Goal: Transaction & Acquisition: Purchase product/service

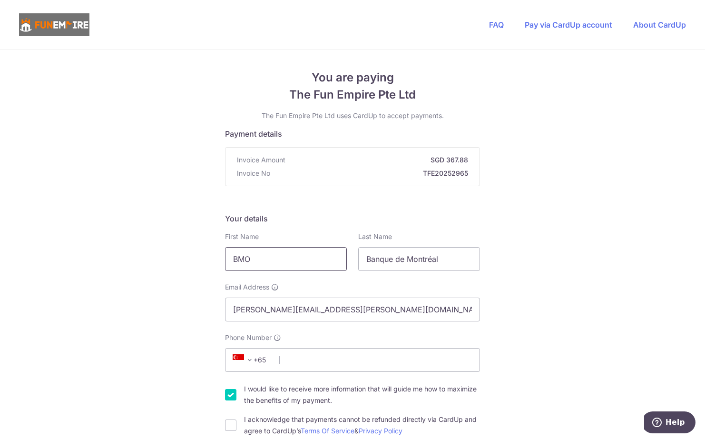
drag, startPoint x: 276, startPoint y: 257, endPoint x: 187, endPoint y: 245, distance: 89.3
type input "[PERSON_NAME]"
click at [269, 357] on span "+65" at bounding box center [251, 359] width 43 height 11
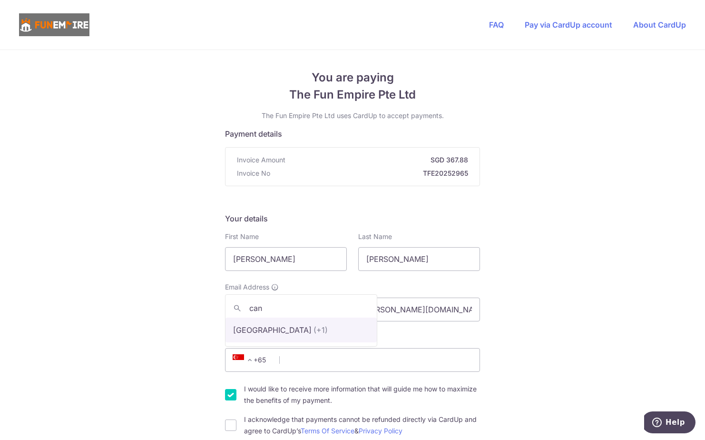
type input "can"
select select "38"
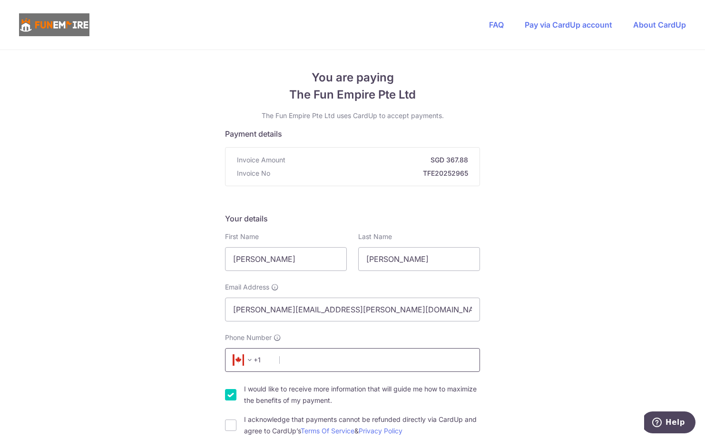
click at [304, 360] on input "Phone Number" at bounding box center [352, 360] width 255 height 24
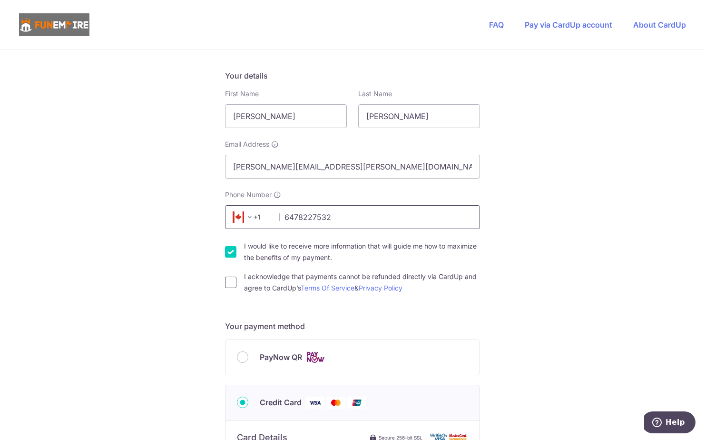
type input "6478227532"
click at [227, 279] on input "I acknowledge that payments cannot be refunded directly via CardUp and agree to…" at bounding box center [230, 281] width 11 height 11
checkbox input "true"
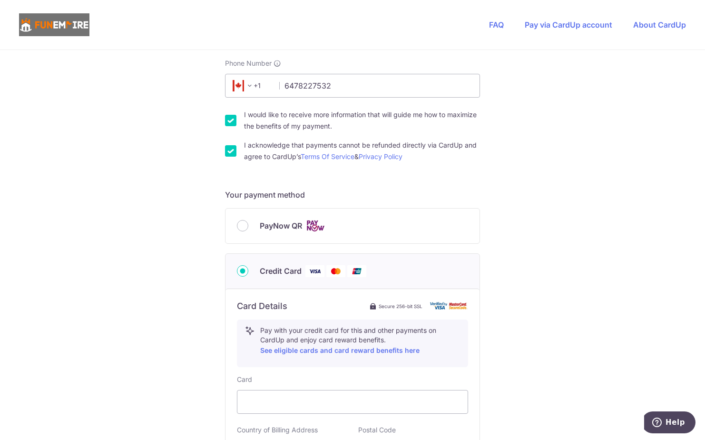
scroll to position [333, 0]
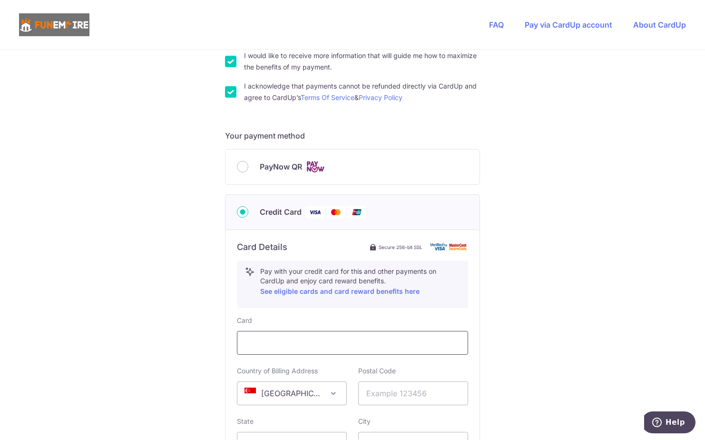
click at [284, 348] on div at bounding box center [352, 343] width 231 height 24
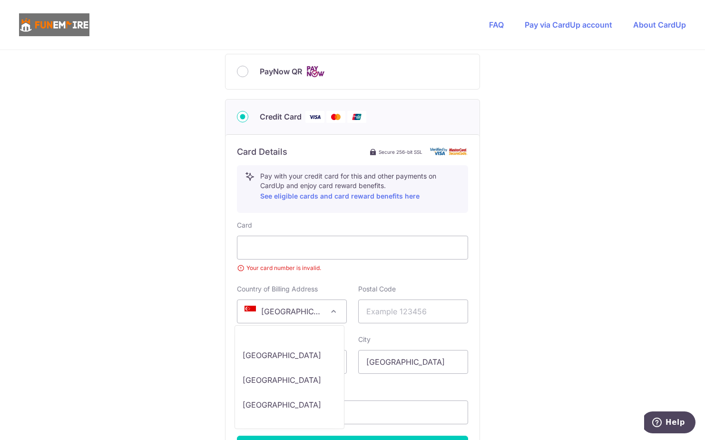
click at [267, 318] on span "[GEOGRAPHIC_DATA]" at bounding box center [291, 311] width 109 height 23
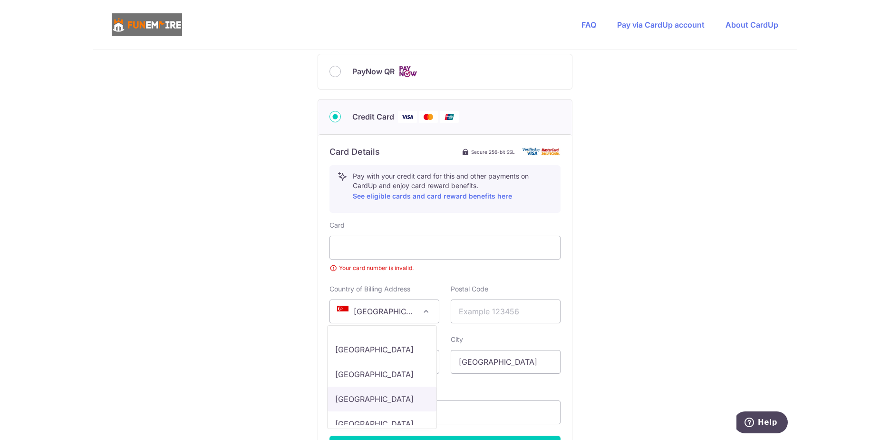
scroll to position [1046, 0]
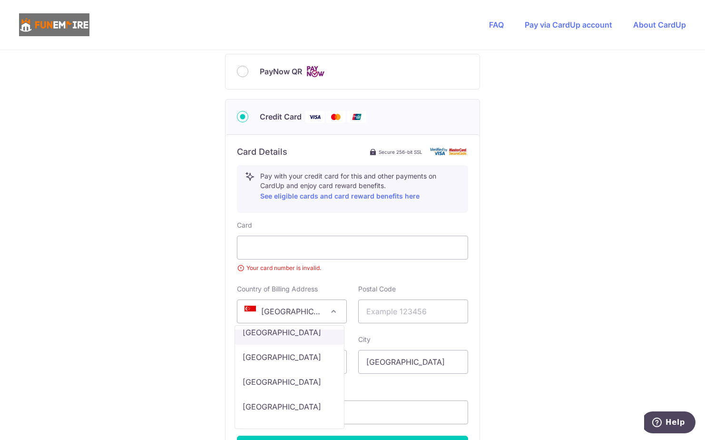
click at [259, 328] on span "Afghanistan Aland Islands Albania Algeria American Samoa Andorra Angola Anguill…" at bounding box center [290, 377] width 110 height 104
select select "CA"
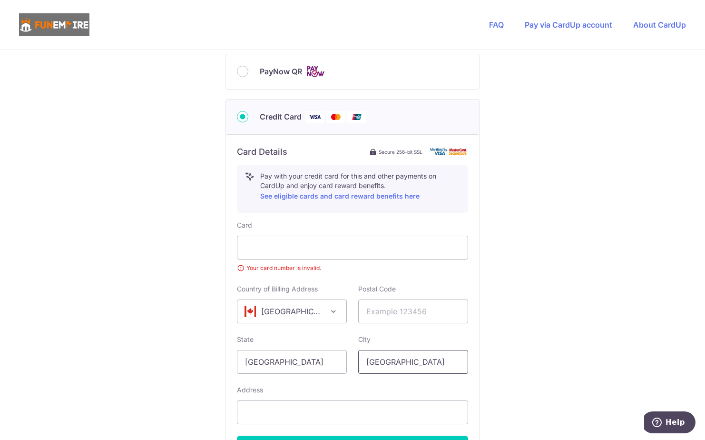
click at [420, 369] on input "[GEOGRAPHIC_DATA]" at bounding box center [413, 362] width 110 height 24
drag, startPoint x: 419, startPoint y: 363, endPoint x: 259, endPoint y: 349, distance: 160.5
click at [259, 349] on div "State Singapore City Singapore" at bounding box center [352, 353] width 243 height 39
type input "[GEOGRAPHIC_DATA]"
drag, startPoint x: 275, startPoint y: 366, endPoint x: 160, endPoint y: 365, distance: 114.6
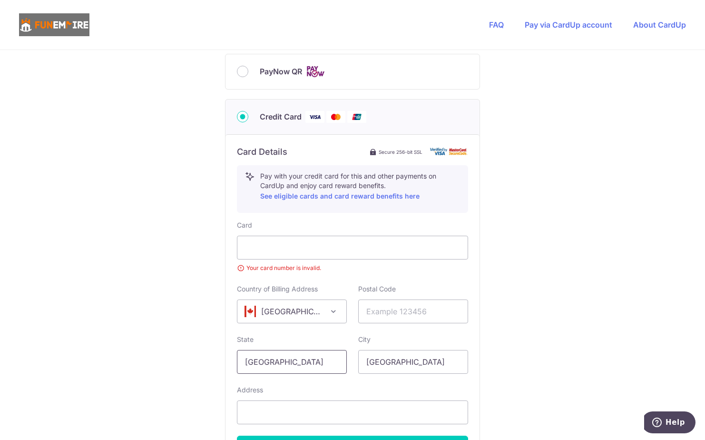
click at [161, 366] on div "You are paying The Fun Empire Pte Ltd The Fun Empire Pte Ltd uses CardUp to acc…" at bounding box center [352, 92] width 705 height 941
type input "[GEOGRAPHIC_DATA]"
click at [389, 310] on input "text" at bounding box center [413, 311] width 110 height 24
type input "L4Z4B1"
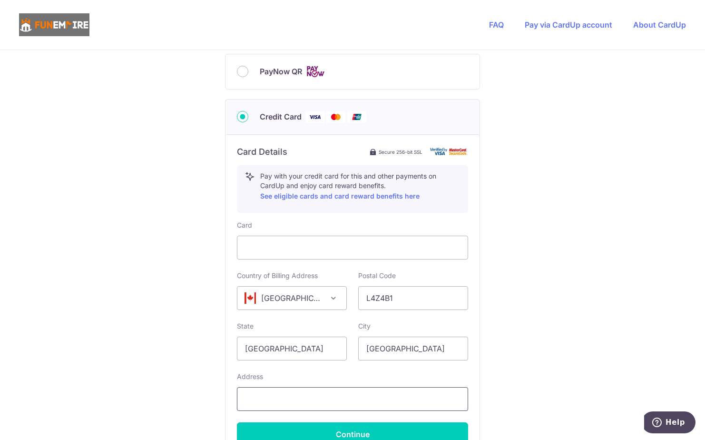
click at [304, 405] on input "text" at bounding box center [352, 399] width 231 height 24
type input "[STREET_ADDRESS]"
click at [605, 271] on div "You are paying The Fun Empire Pte Ltd The Fun Empire Pte Ltd uses CardUp to acc…" at bounding box center [352, 86] width 705 height 928
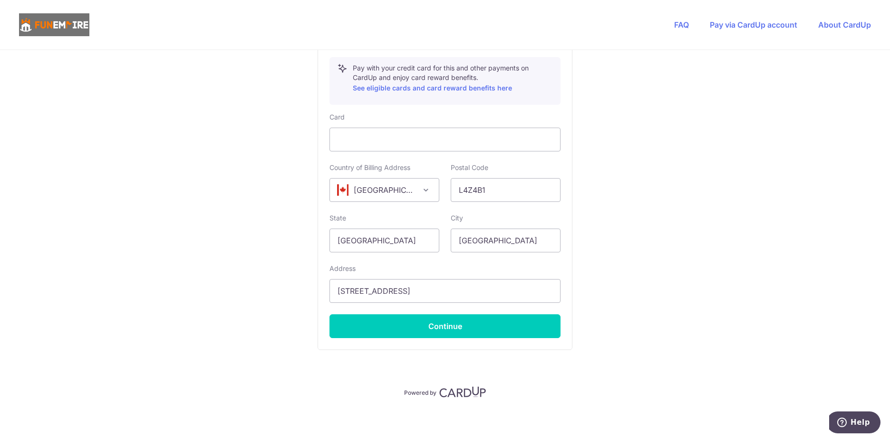
scroll to position [538, 0]
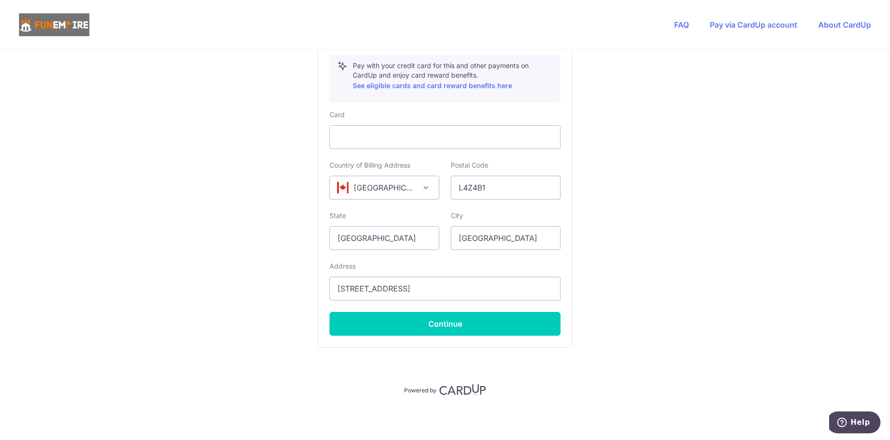
click at [432, 340] on div "Card Details Secure 256-bit SSL Pay with your credit card for this and other pa…" at bounding box center [445, 185] width 254 height 323
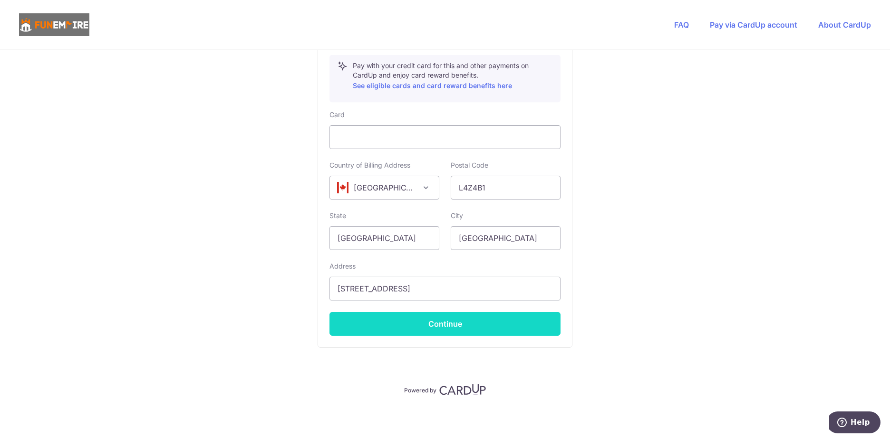
click at [430, 326] on button "Continue" at bounding box center [445, 324] width 231 height 24
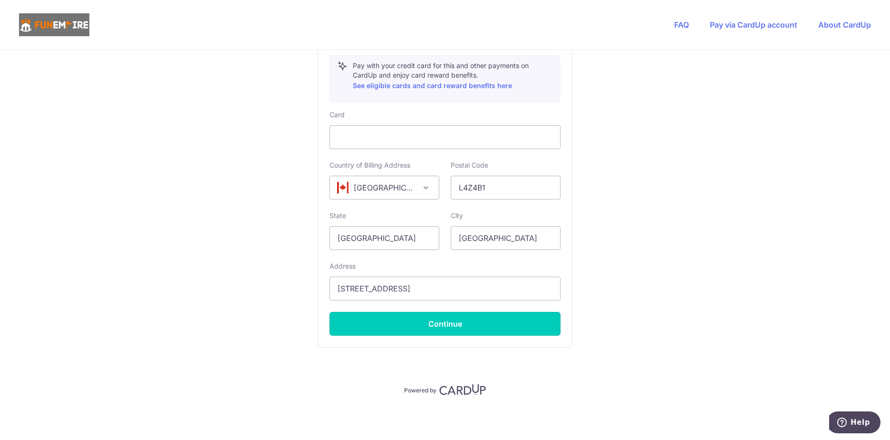
type input "**** 3742"
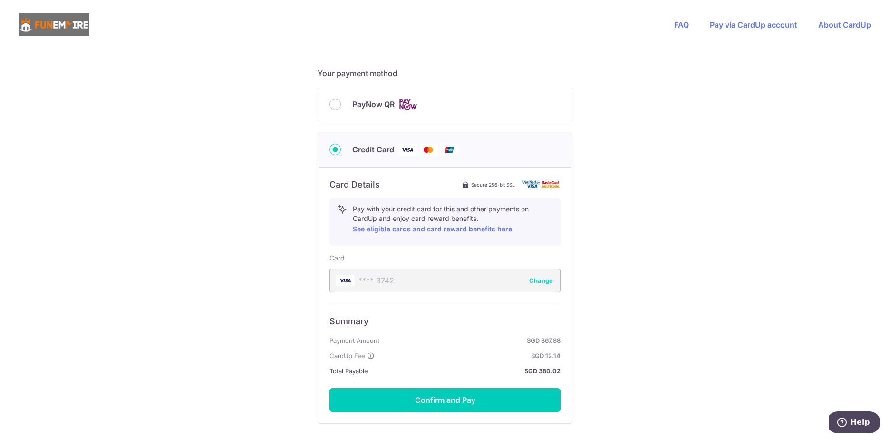
scroll to position [455, 0]
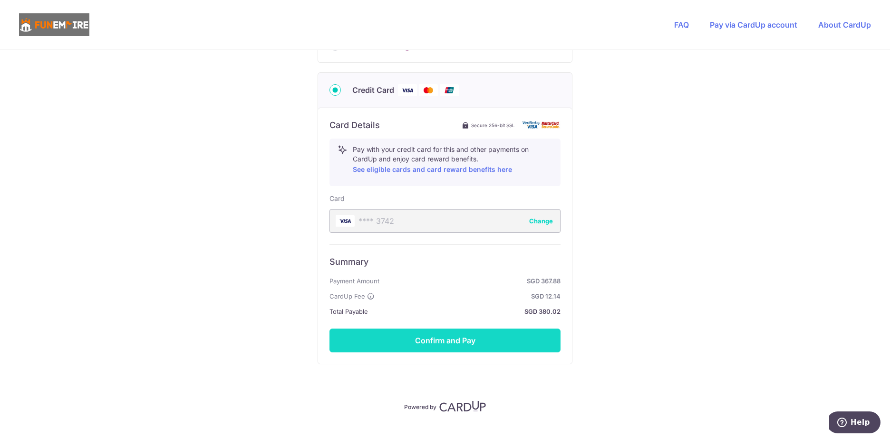
click at [443, 339] on button "Confirm and Pay" at bounding box center [445, 340] width 231 height 24
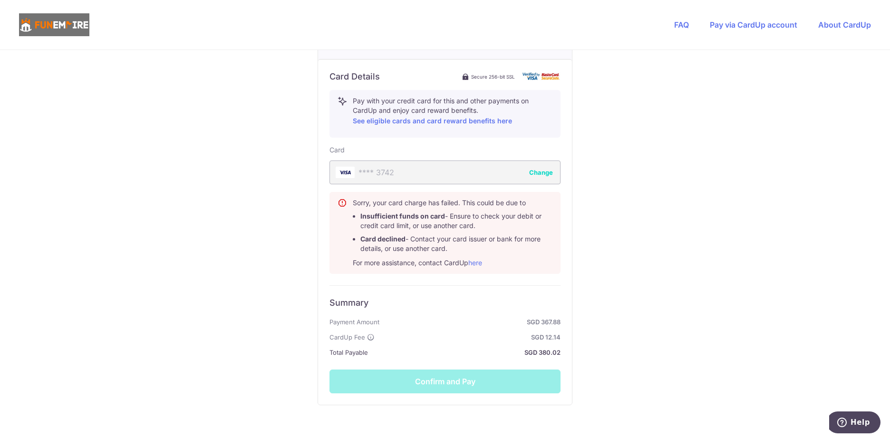
scroll to position [561, 0]
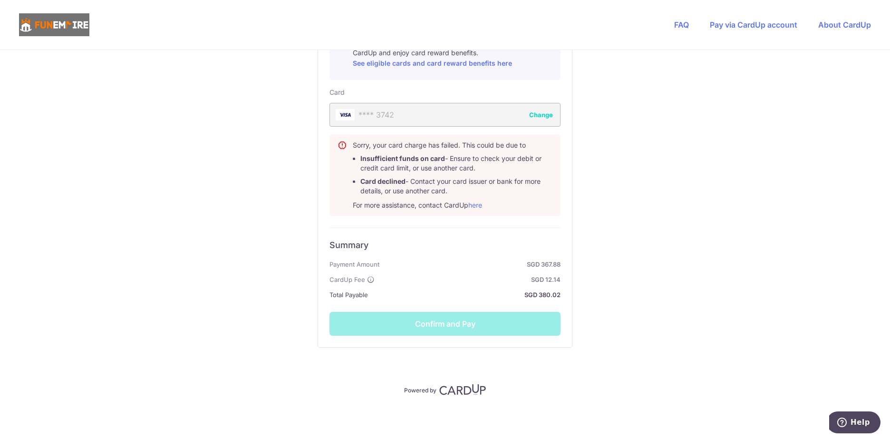
click at [456, 331] on div "Summary Payment Amount SGD 367.88 CardUp Fee SGD 12.14 Total Payable SGD 380.02…" at bounding box center [445, 281] width 231 height 108
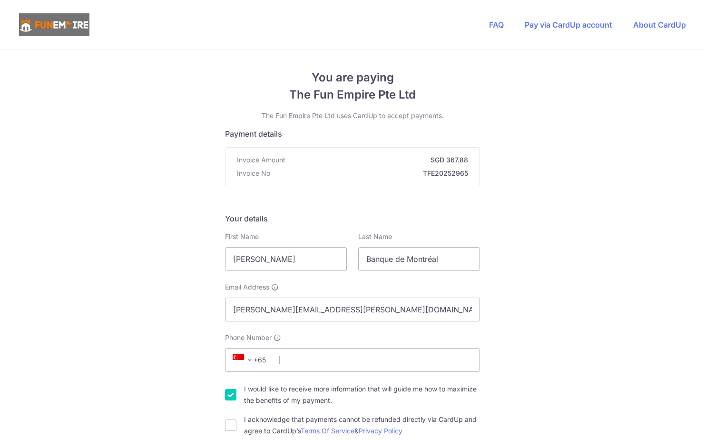
type input "[PERSON_NAME]"
click at [262, 363] on span "+65" at bounding box center [251, 359] width 43 height 11
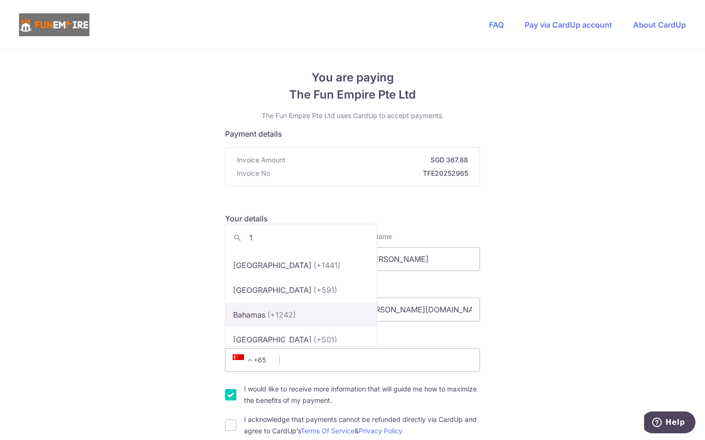
scroll to position [190, 0]
type input "1"
select select "38"
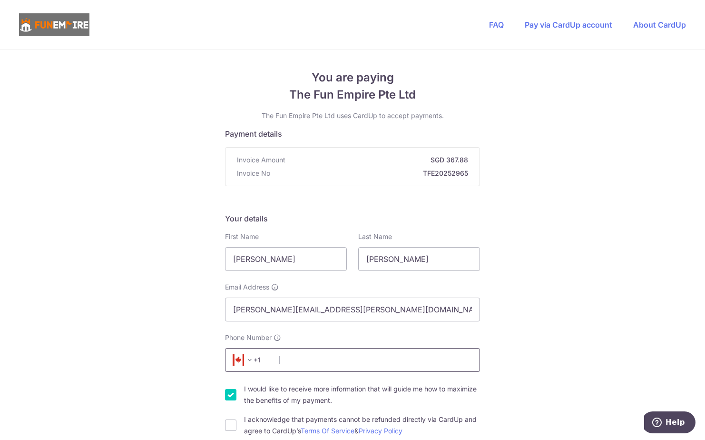
click at [375, 360] on input "Phone Number" at bounding box center [352, 360] width 255 height 24
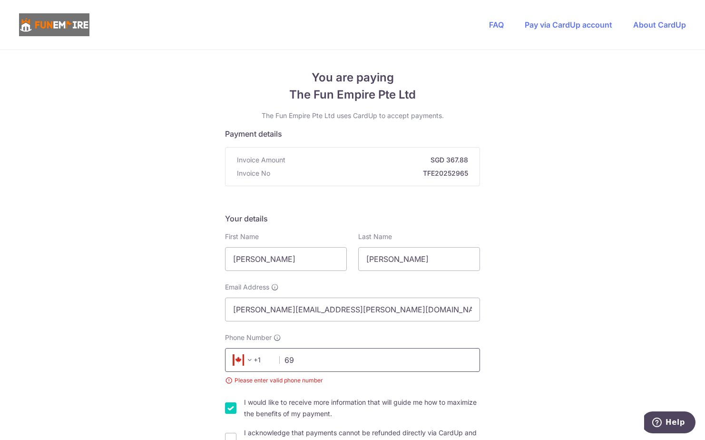
type input "6"
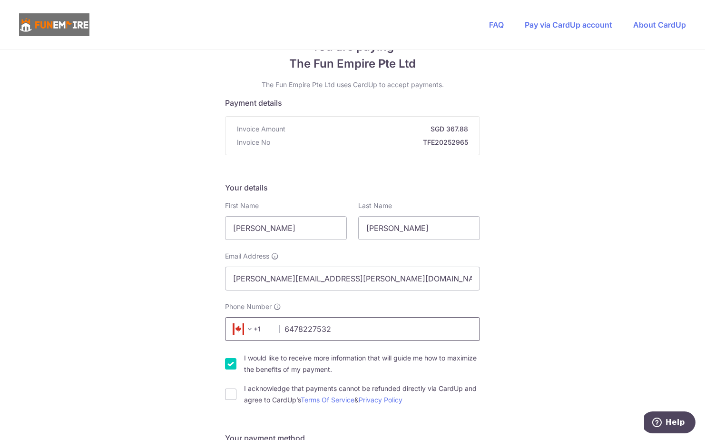
scroll to position [48, 0]
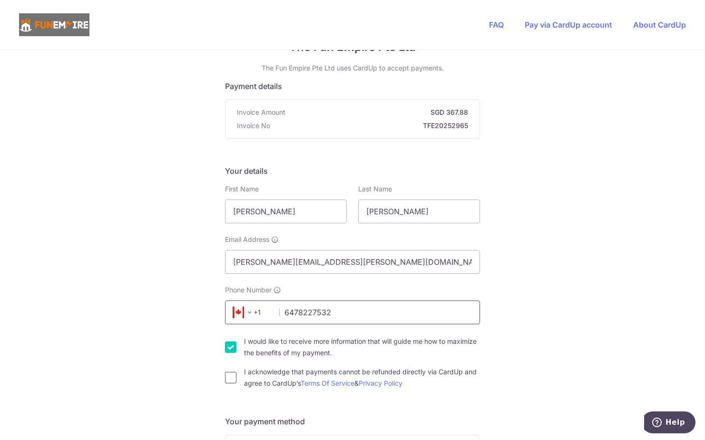
type input "6478227532"
click at [225, 375] on input "I acknowledge that payments cannot be refunded directly via CardUp and agree to…" at bounding box center [230, 376] width 11 height 11
checkbox input "true"
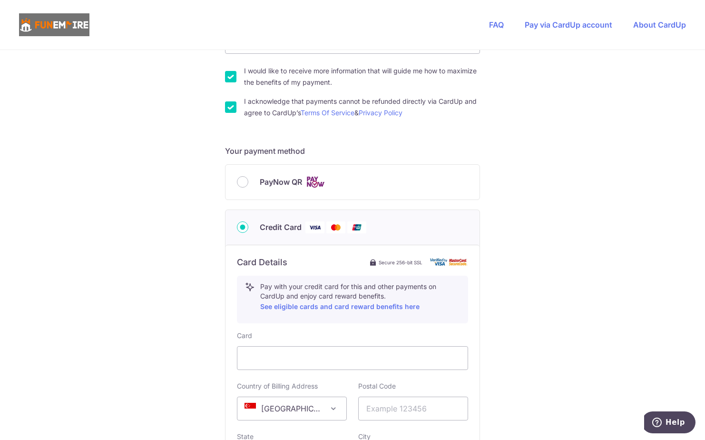
scroll to position [381, 0]
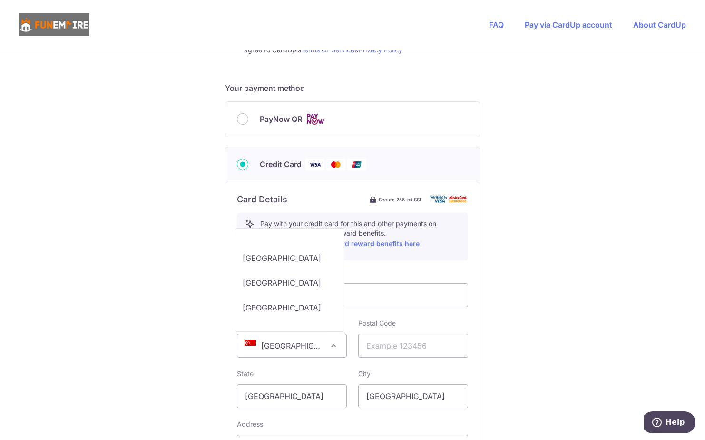
click at [300, 341] on span "[GEOGRAPHIC_DATA]" at bounding box center [291, 345] width 109 height 23
select select "CA"
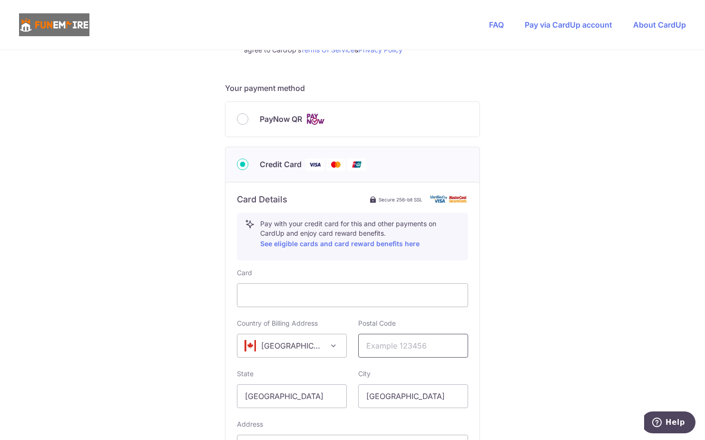
click at [413, 356] on input "text" at bounding box center [413, 345] width 110 height 24
type input "L4Z4B1"
type input "[GEOGRAPHIC_DATA]"
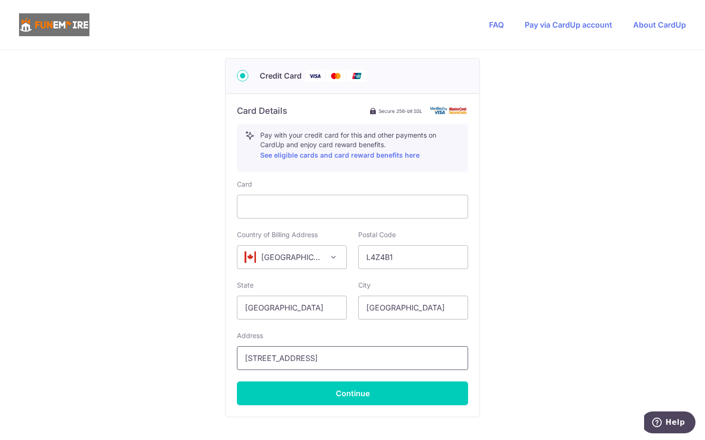
scroll to position [538, 0]
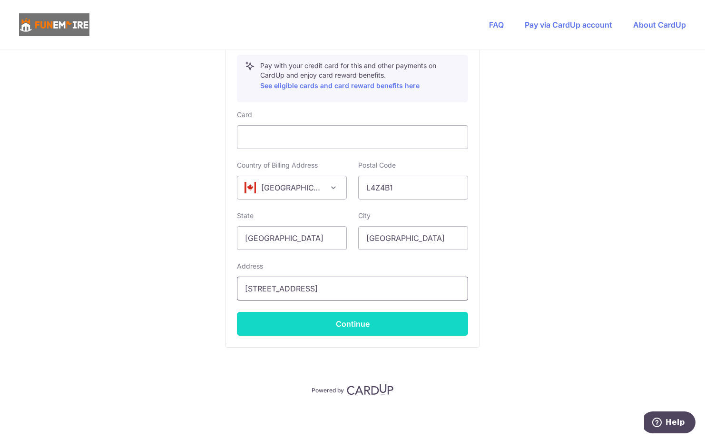
type input "[STREET_ADDRESS]"
click at [366, 332] on button "Continue" at bounding box center [352, 324] width 231 height 24
type input "**** 4595"
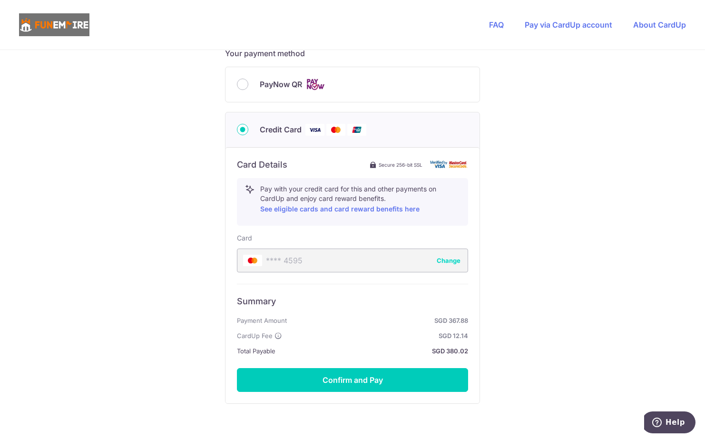
scroll to position [455, 0]
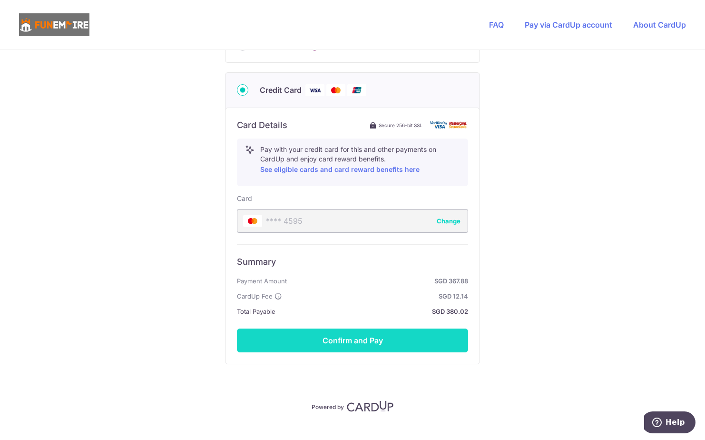
click at [357, 339] on button "Confirm and Pay" at bounding box center [352, 340] width 231 height 24
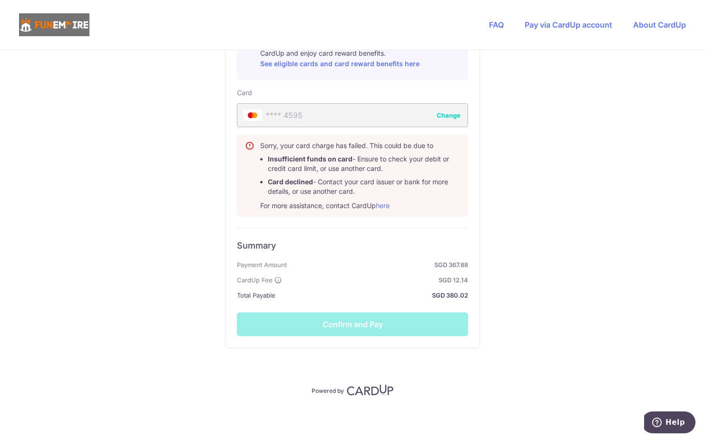
scroll to position [561, 0]
click at [388, 206] on link "here" at bounding box center [383, 205] width 14 height 8
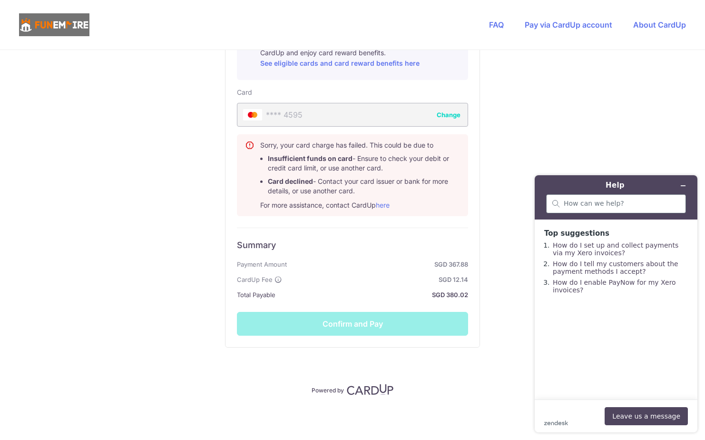
click at [612, 208] on div at bounding box center [616, 203] width 140 height 19
type input "Declined transaction"
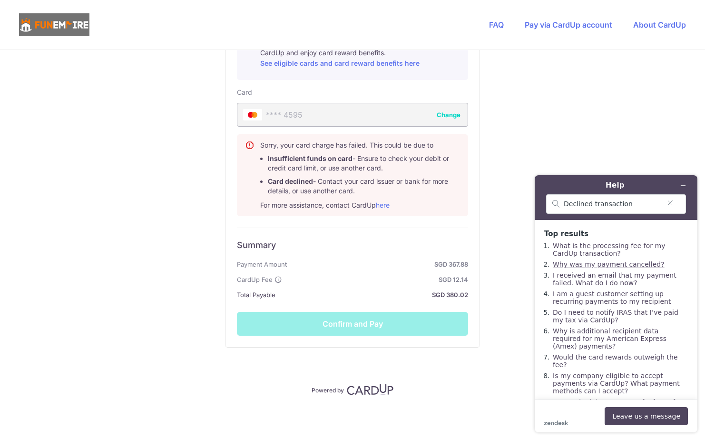
click at [623, 266] on link "Why was my payment cancelled?" at bounding box center [609, 264] width 112 height 8
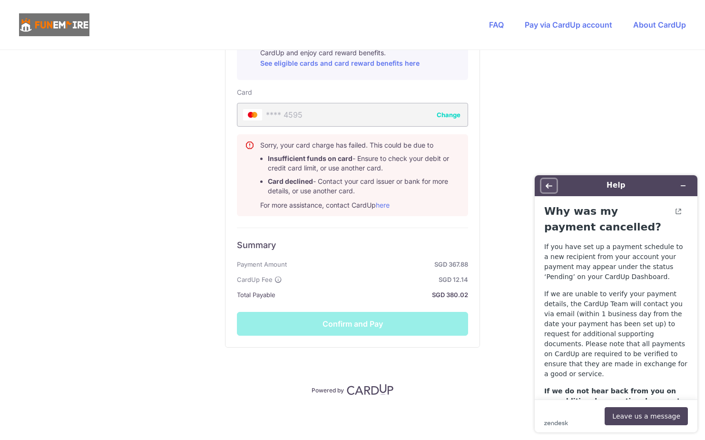
click at [543, 187] on button "Back" at bounding box center [548, 185] width 15 height 13
